Goal: Task Accomplishment & Management: Complete application form

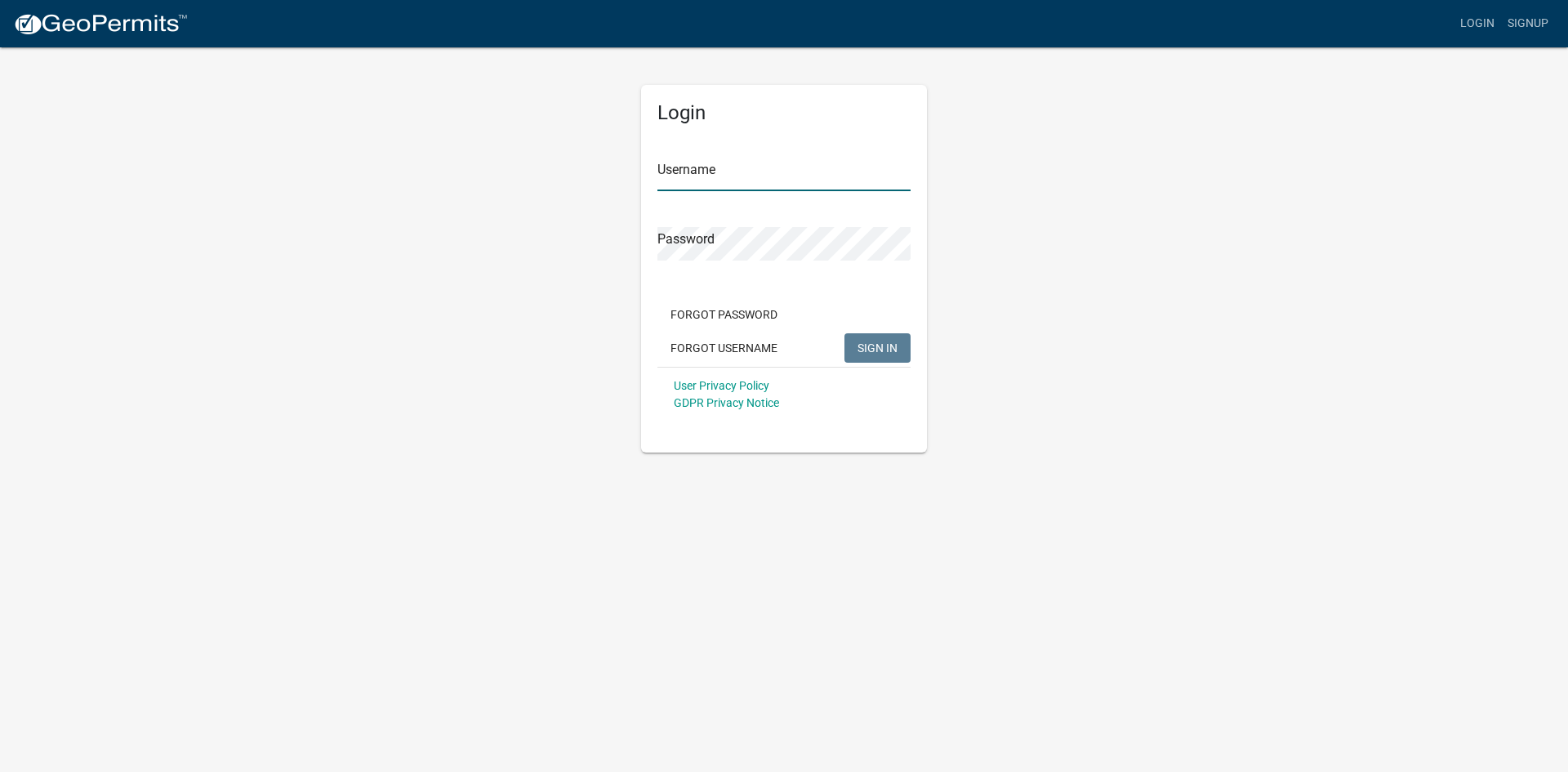
type input "JadamsKadean"
click at [882, 350] on span "SIGN IN" at bounding box center [877, 346] width 40 height 13
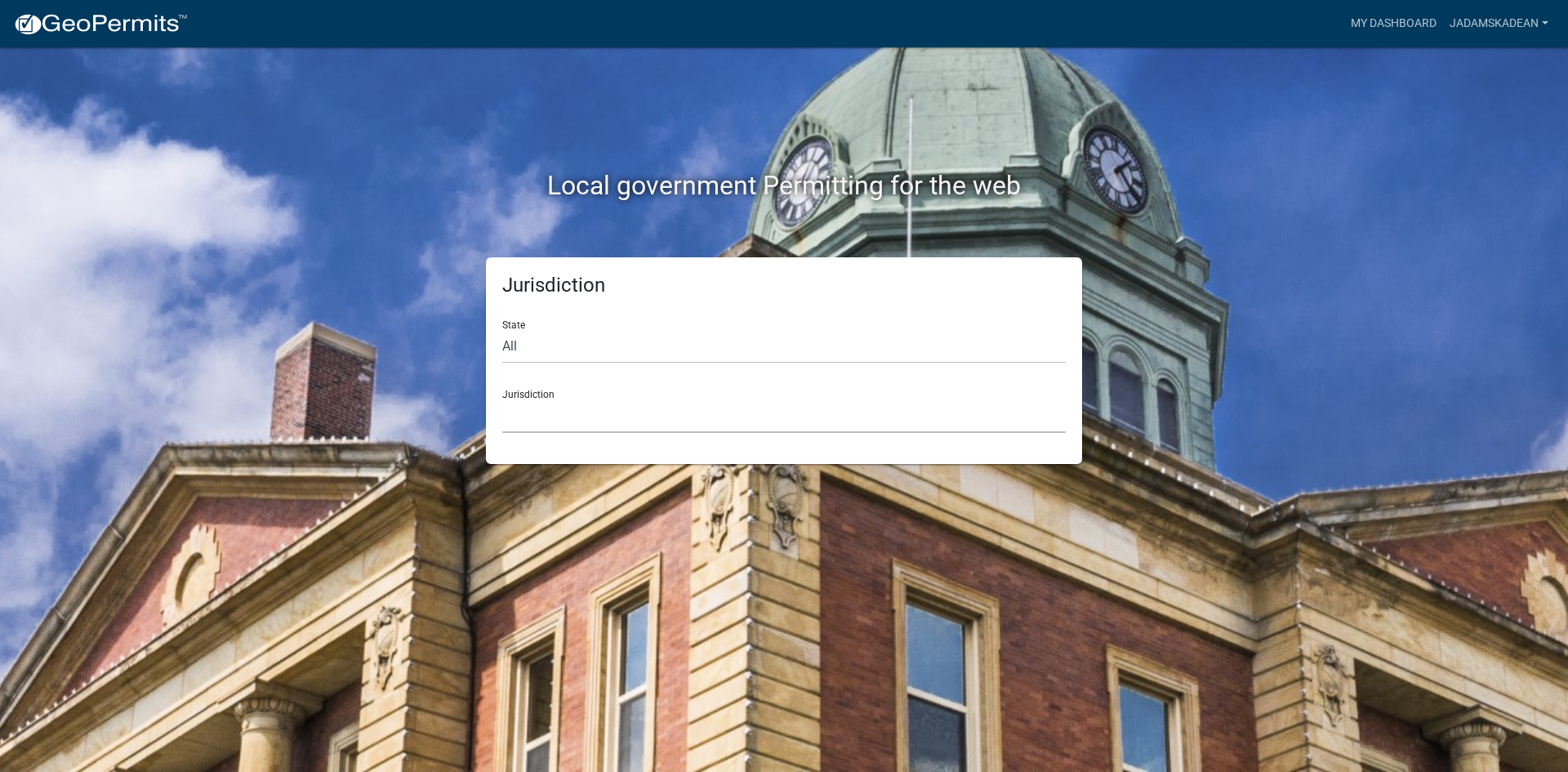
click at [583, 415] on select "[GEOGRAPHIC_DATA], [US_STATE] [GEOGRAPHIC_DATA], [US_STATE][PERSON_NAME][GEOGRA…" at bounding box center [784, 416] width 564 height 33
